Goal: Task Accomplishment & Management: Use online tool/utility

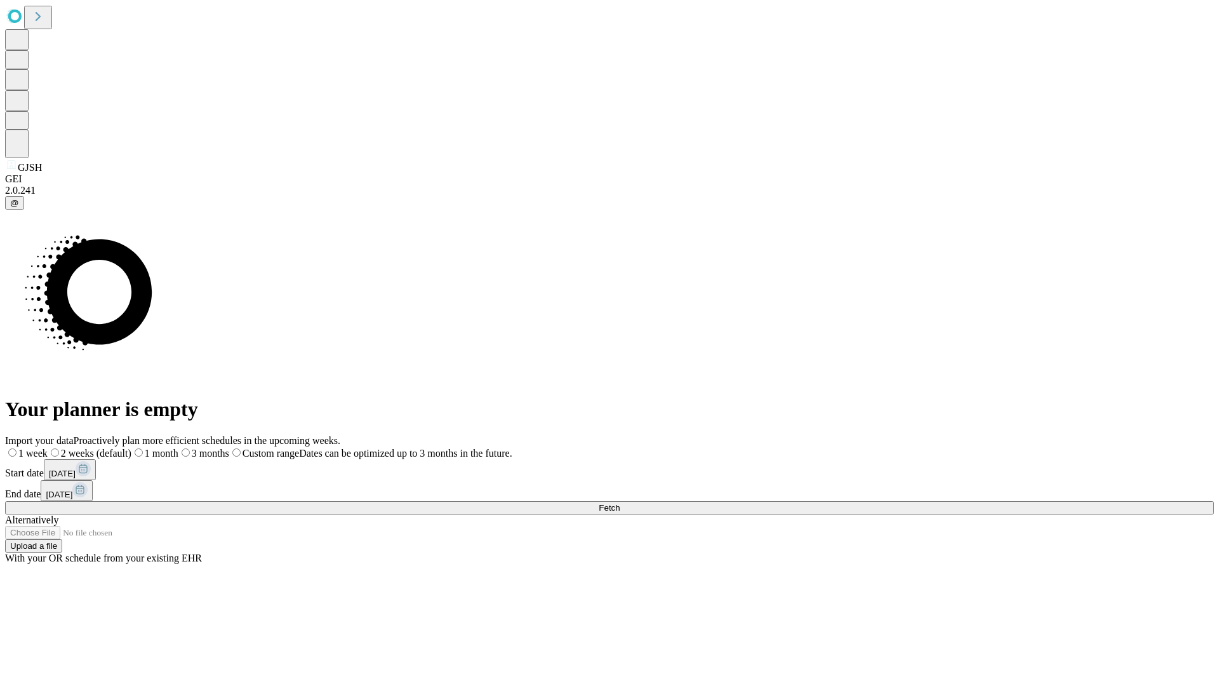
click at [620, 503] on span "Fetch" at bounding box center [609, 508] width 21 height 10
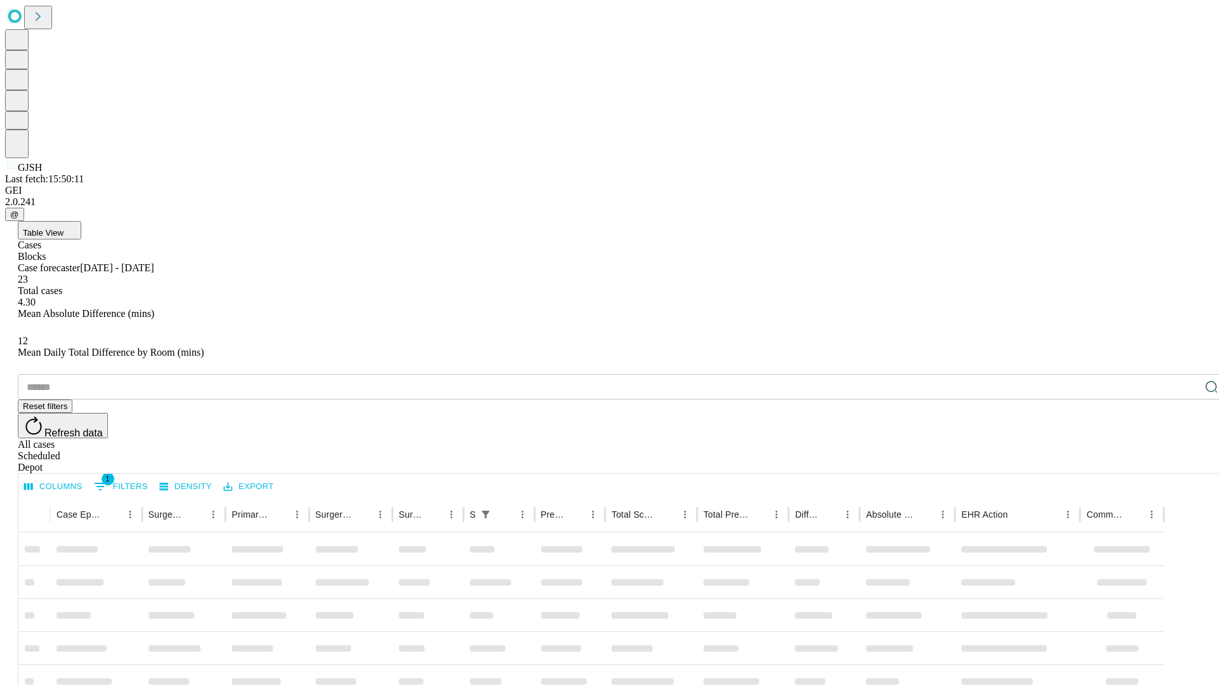
click at [1186, 462] on div "Depot" at bounding box center [622, 467] width 1209 height 11
